Goal: Task Accomplishment & Management: Use online tool/utility

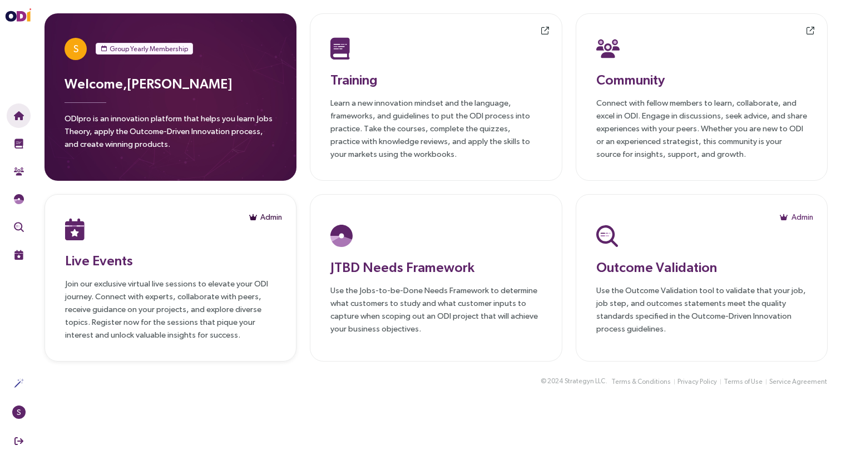
click at [256, 217] on icon "button" at bounding box center [253, 217] width 8 height 7
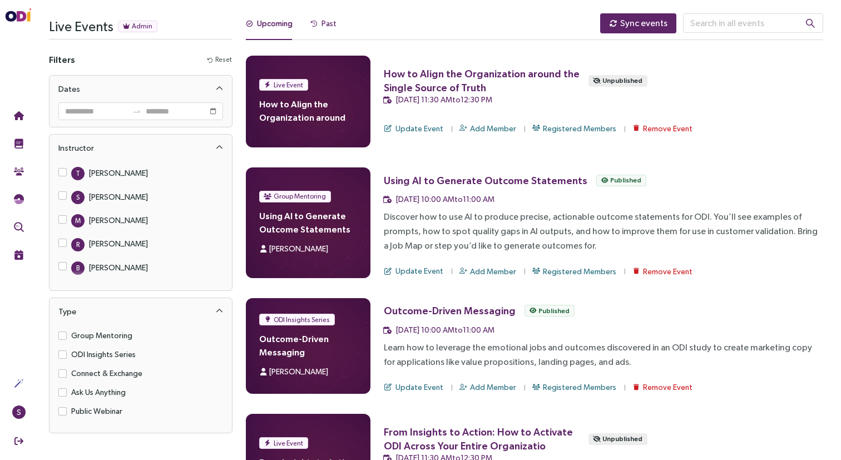
click at [331, 24] on div "Past" at bounding box center [329, 23] width 15 height 12
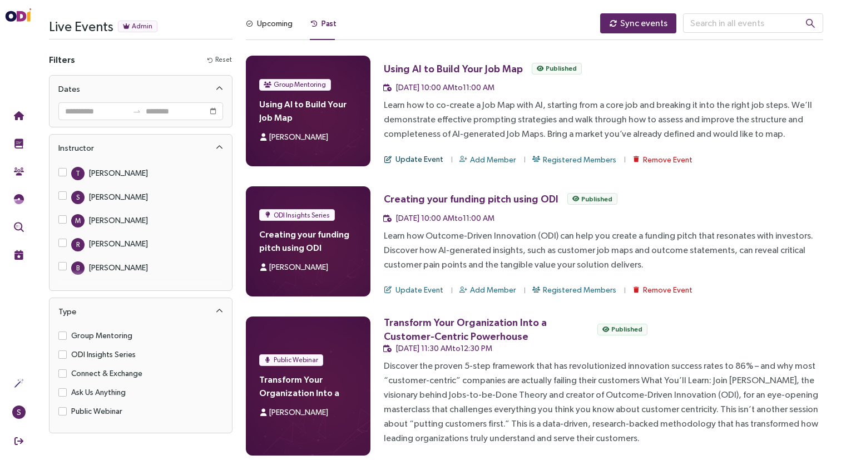
click at [431, 156] on span "Update Event" at bounding box center [420, 159] width 48 height 12
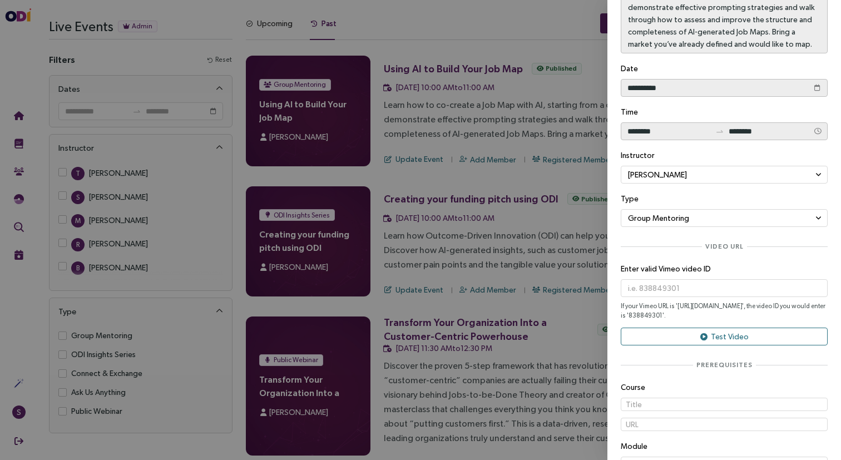
scroll to position [329, 0]
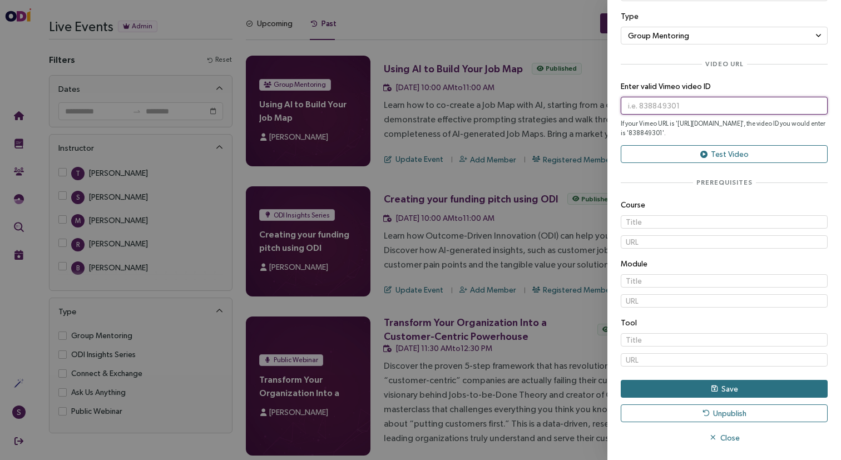
click at [642, 108] on input "text" at bounding box center [724, 106] width 207 height 18
paste input "1119254149"
type input "1119254149"
click at [672, 152] on button "Test Video" at bounding box center [724, 154] width 207 height 18
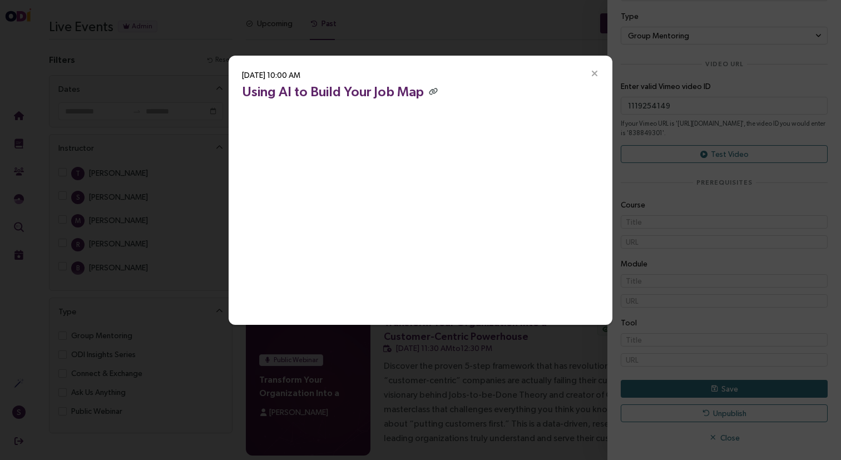
click at [596, 75] on icon "Close" at bounding box center [595, 74] width 10 height 10
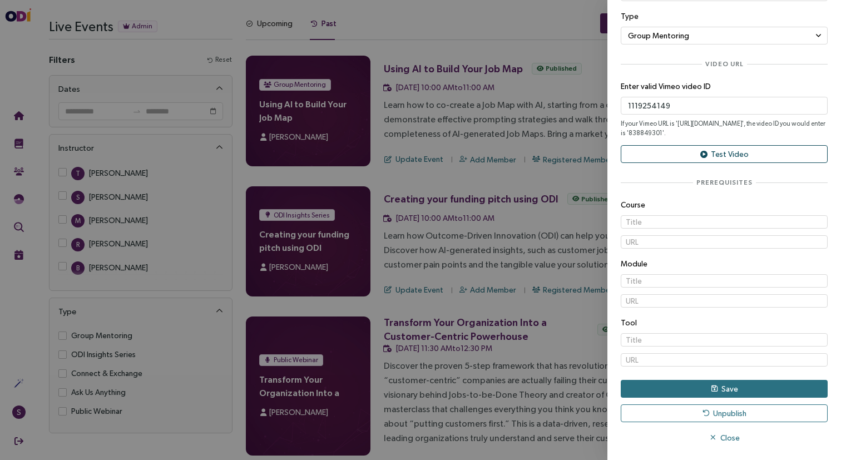
click at [759, 158] on button "Test Video" at bounding box center [724, 154] width 207 height 18
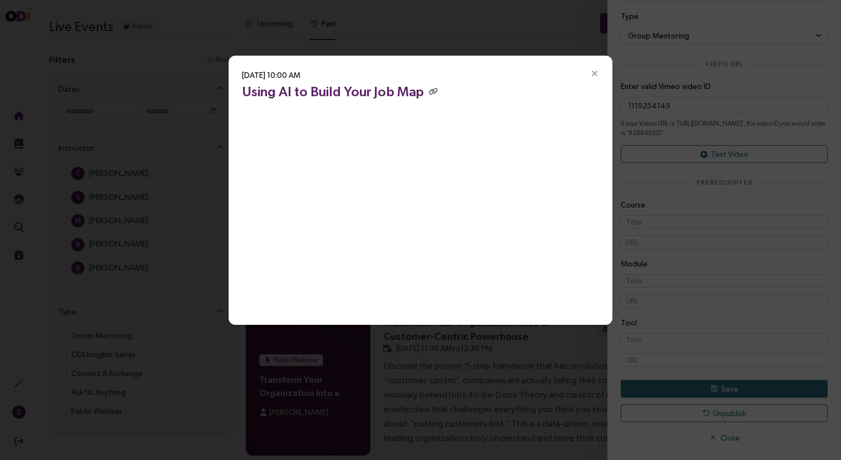
click at [593, 75] on icon "Close" at bounding box center [595, 74] width 10 height 10
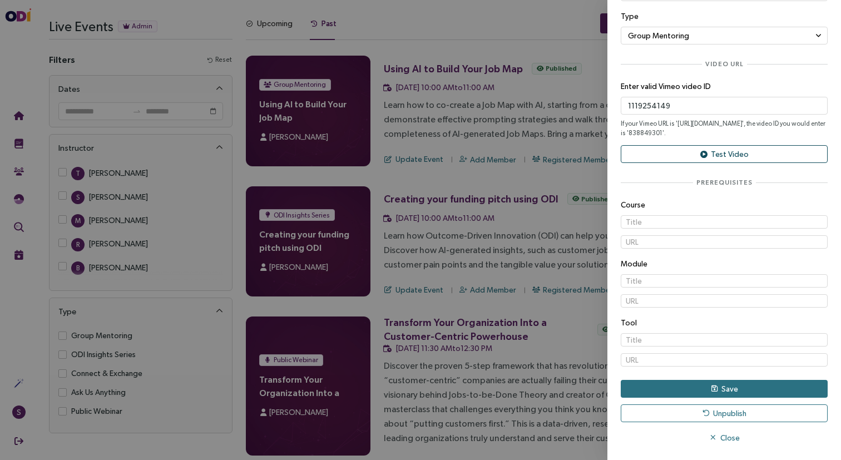
click at [724, 158] on span "Test Video" at bounding box center [730, 154] width 38 height 12
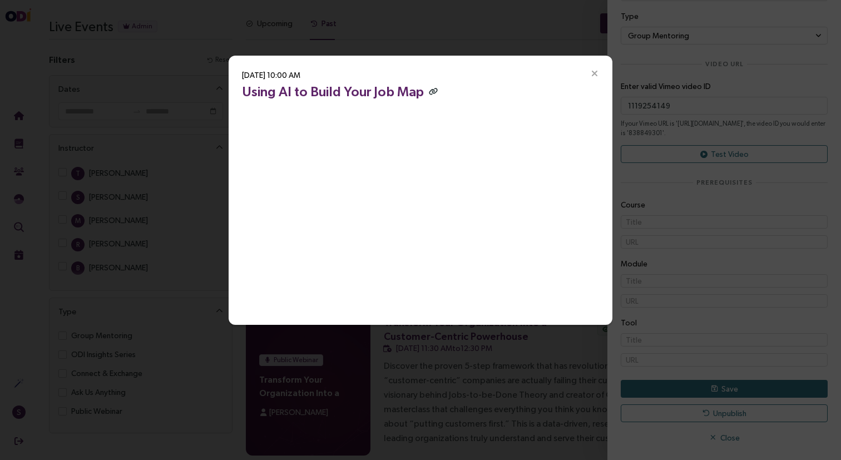
click at [429, 88] on icon "button" at bounding box center [433, 91] width 9 height 7
click at [593, 76] on icon "Close" at bounding box center [595, 74] width 10 height 10
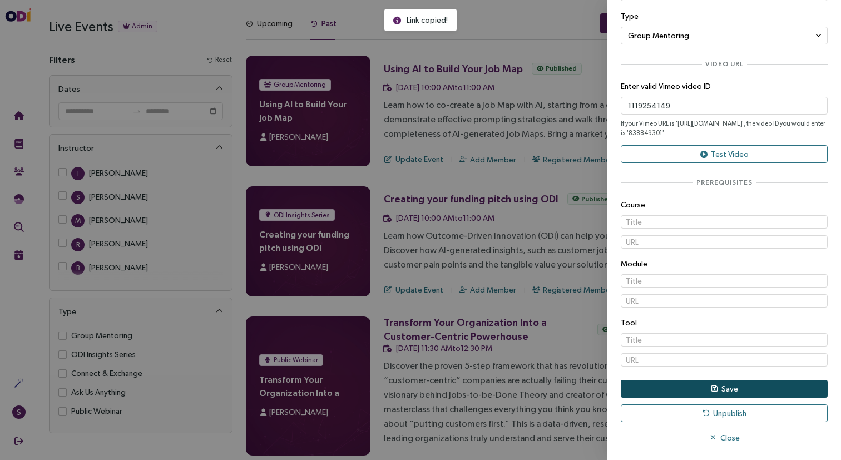
click at [727, 392] on span "Save" at bounding box center [730, 389] width 17 height 12
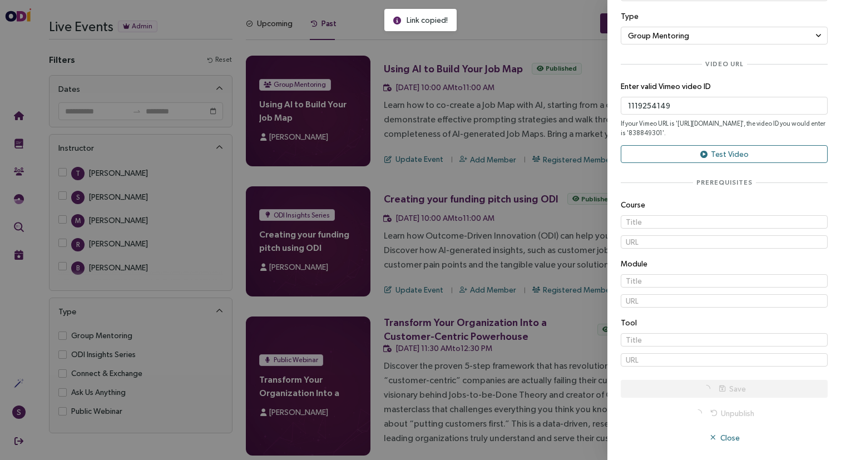
scroll to position [0, 0]
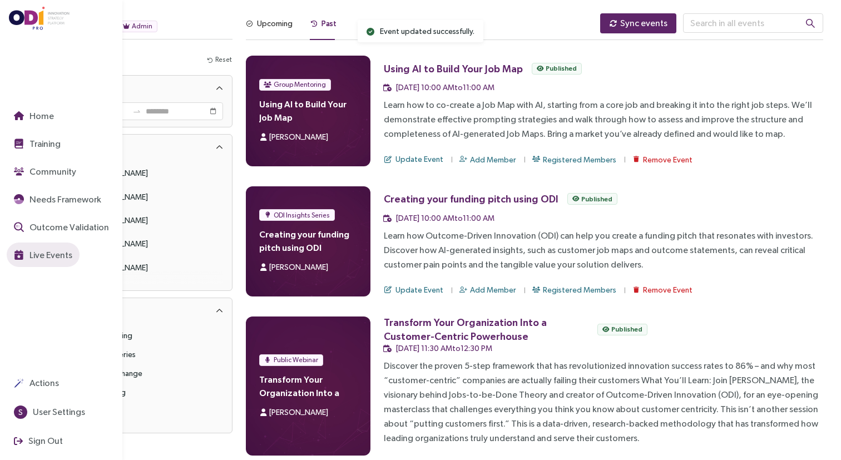
click at [39, 249] on span "Live Events" at bounding box center [49, 255] width 45 height 14
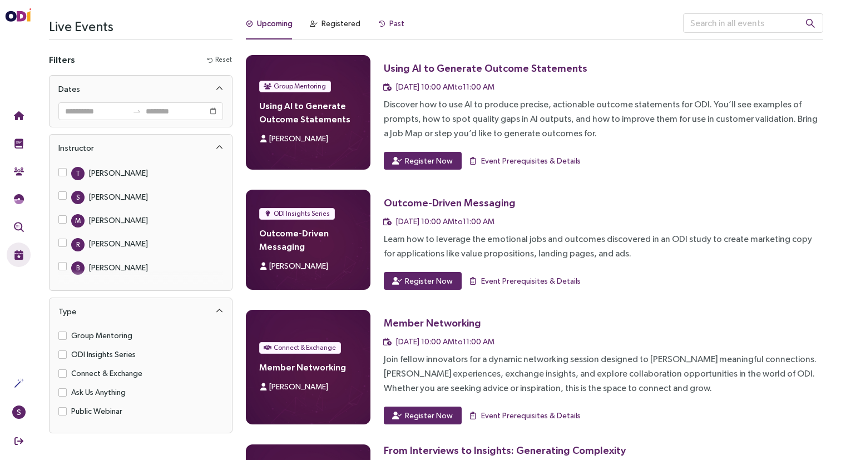
click at [379, 22] on icon at bounding box center [382, 24] width 6 height 6
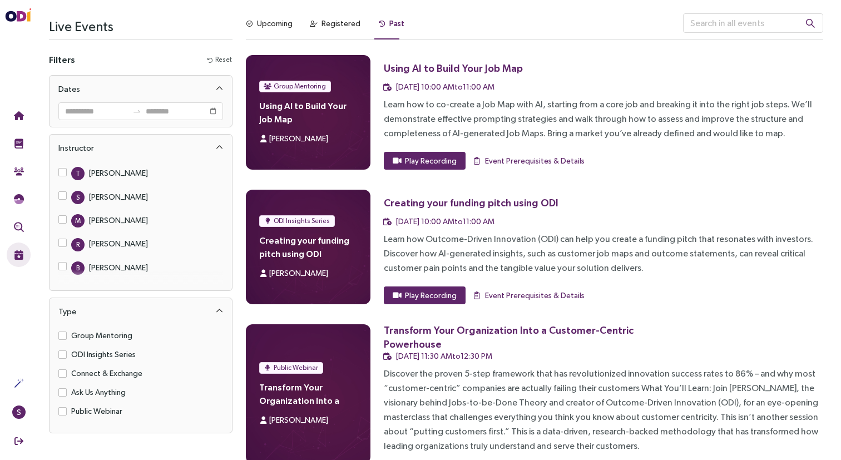
click at [442, 145] on div "Using AI to Build Your Job Map [DATE] 10:00 AM to 11:00 AM Learn how to co-crea…" at bounding box center [604, 112] width 440 height 115
click at [437, 157] on span "Play Recording" at bounding box center [431, 161] width 52 height 12
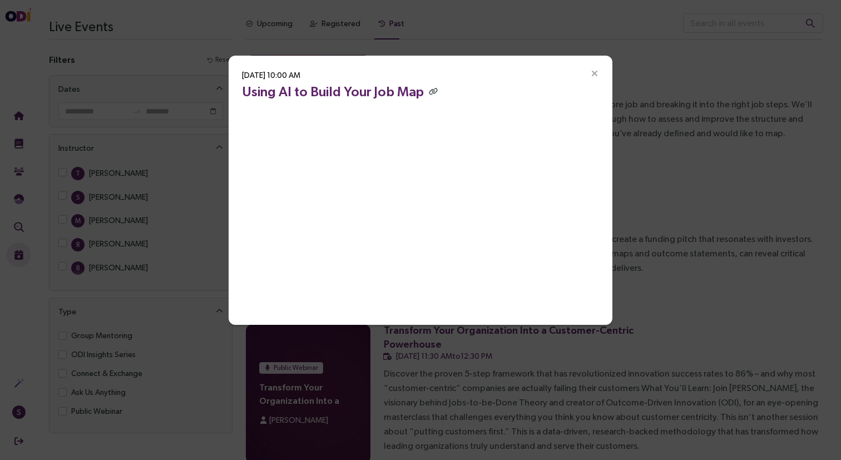
click at [594, 77] on icon "Close" at bounding box center [595, 74] width 10 height 10
